Goal: Task Accomplishment & Management: Manage account settings

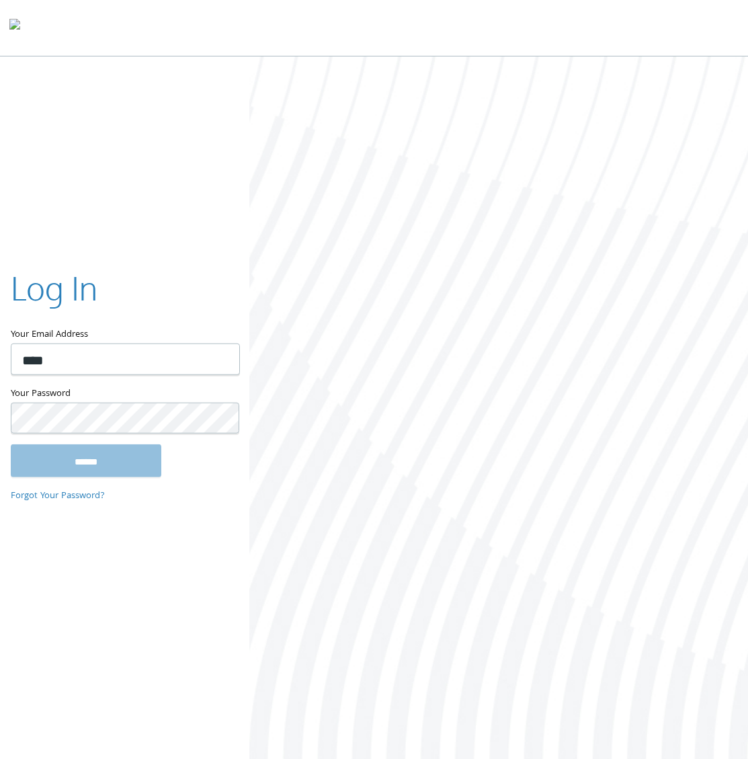
type input "**********"
click at [11, 444] on input "******" at bounding box center [86, 460] width 151 height 32
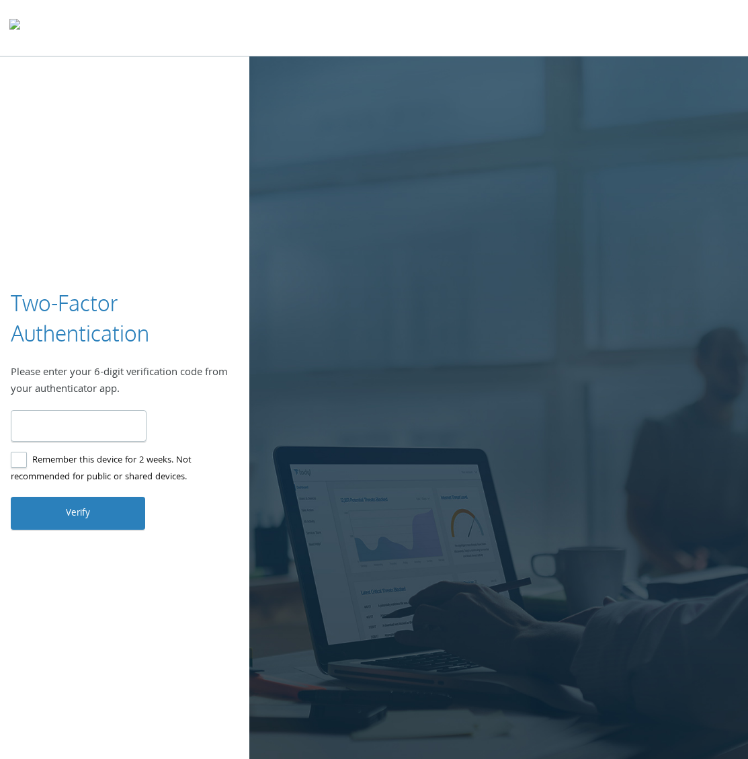
type input "******"
